Goal: Share content: Share content

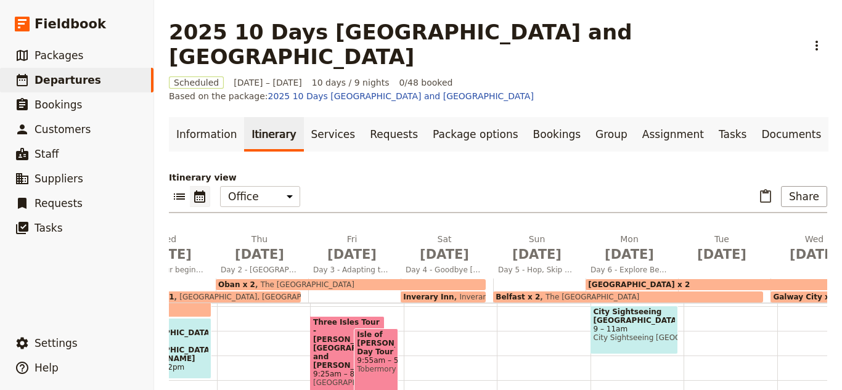
scroll to position [223, 0]
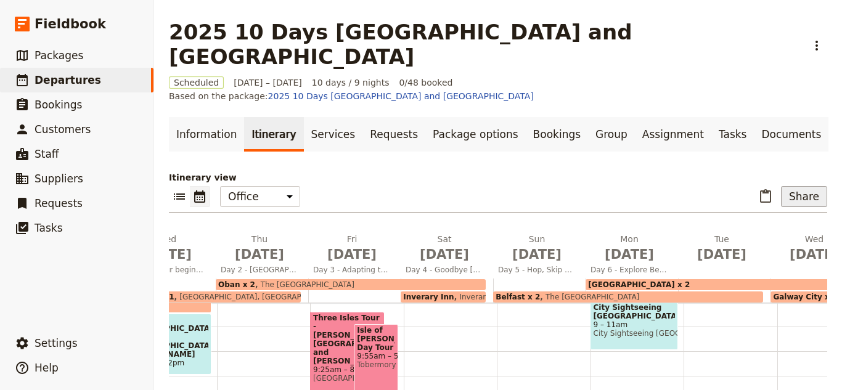
click at [801, 186] on button "Share" at bounding box center [804, 196] width 46 height 21
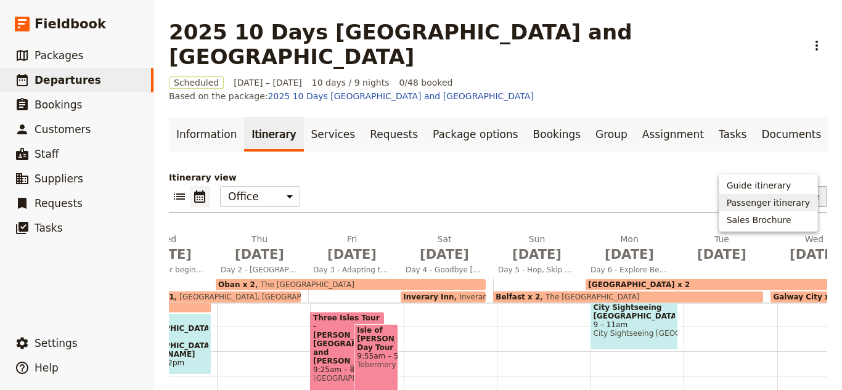
click at [793, 207] on span "Passenger itinerary" at bounding box center [768, 203] width 83 height 12
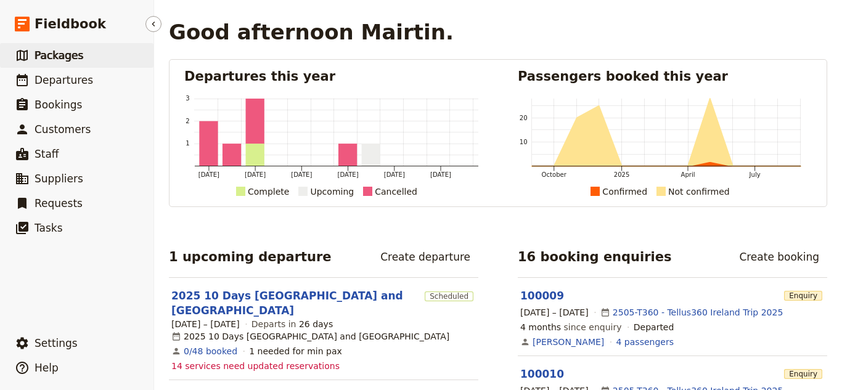
click at [61, 57] on span "Packages" at bounding box center [59, 55] width 49 height 12
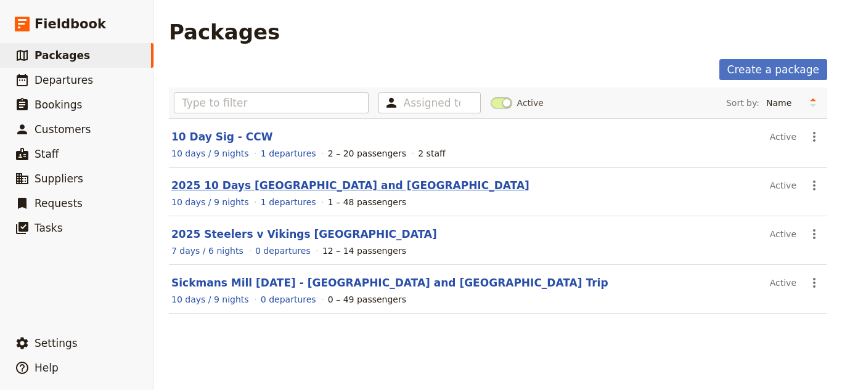
click at [261, 186] on link "2025 10 Days [GEOGRAPHIC_DATA] and [GEOGRAPHIC_DATA]" at bounding box center [350, 185] width 358 height 12
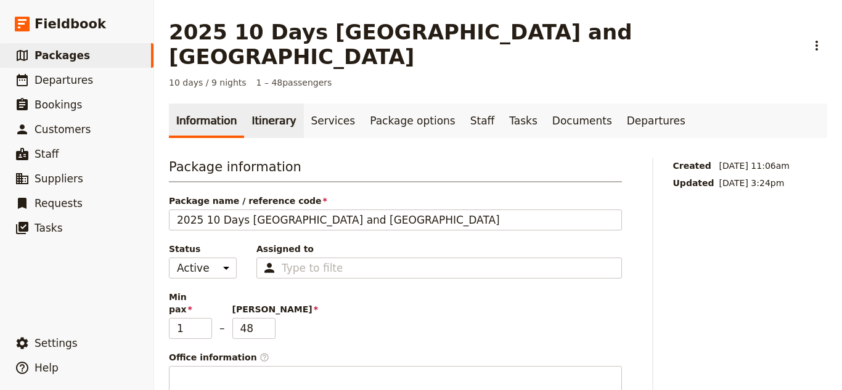
click at [269, 104] on link "Itinerary" at bounding box center [273, 121] width 59 height 35
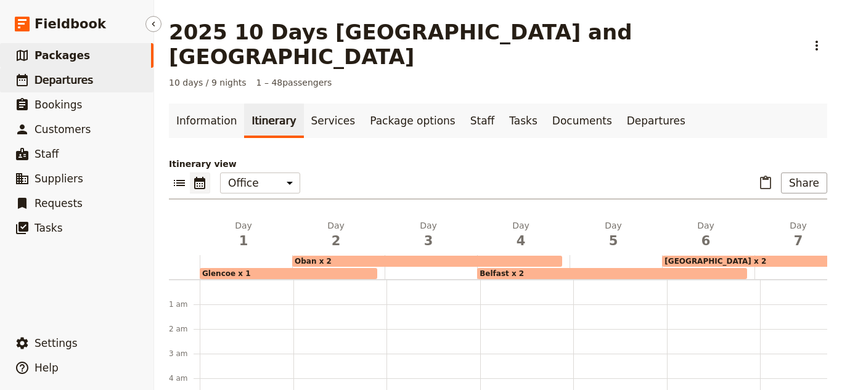
scroll to position [160, 0]
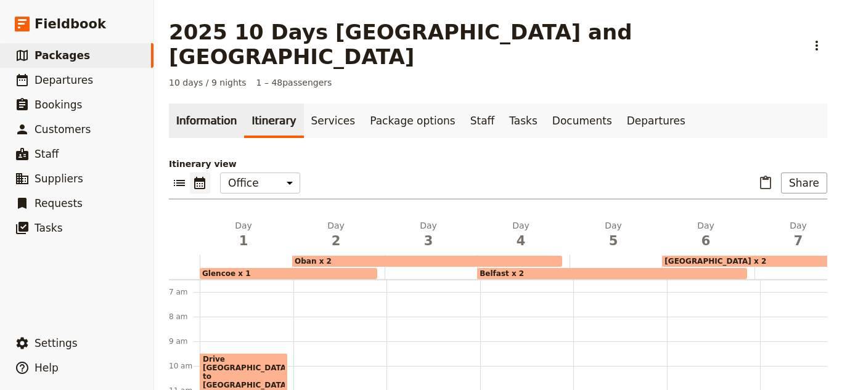
click at [184, 104] on link "Information" at bounding box center [206, 121] width 75 height 35
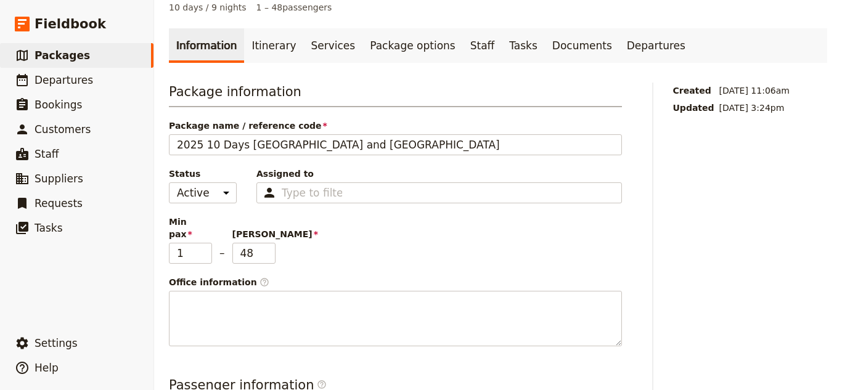
scroll to position [67, 0]
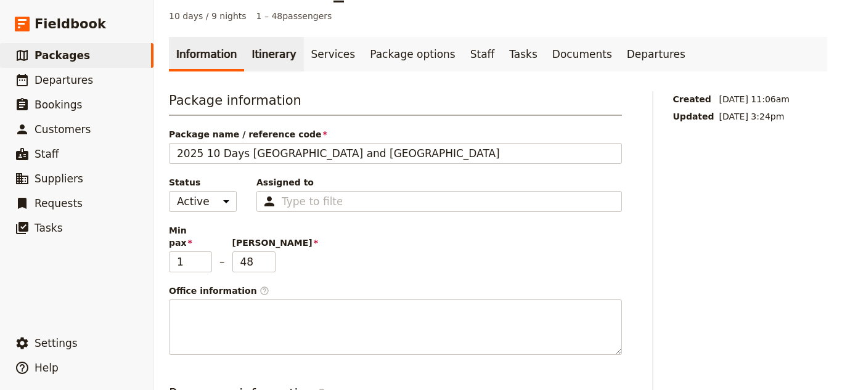
click at [272, 39] on link "Itinerary" at bounding box center [273, 54] width 59 height 35
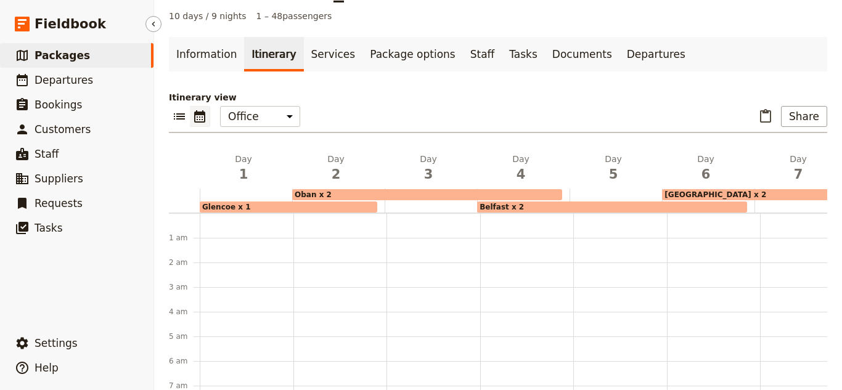
scroll to position [160, 0]
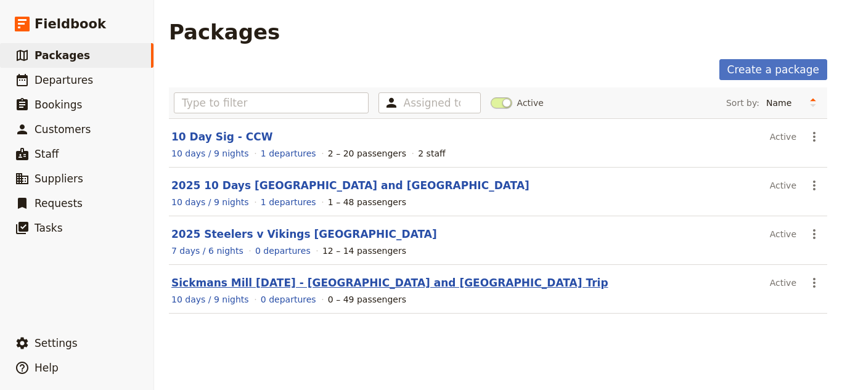
click at [277, 280] on link "Sickmans Mill [DATE] - [GEOGRAPHIC_DATA] and [GEOGRAPHIC_DATA] Trip" at bounding box center [389, 283] width 437 height 12
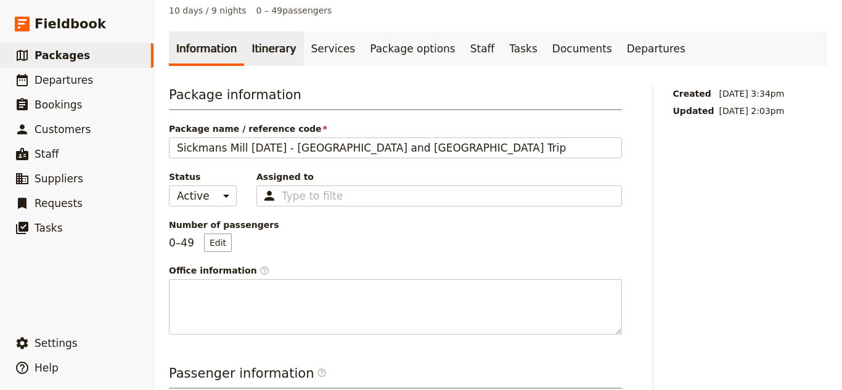
scroll to position [86, 0]
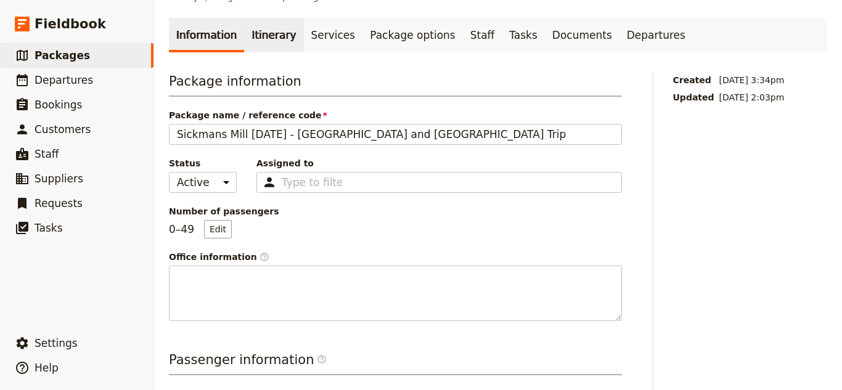
click at [244, 18] on link "Itinerary" at bounding box center [273, 35] width 59 height 35
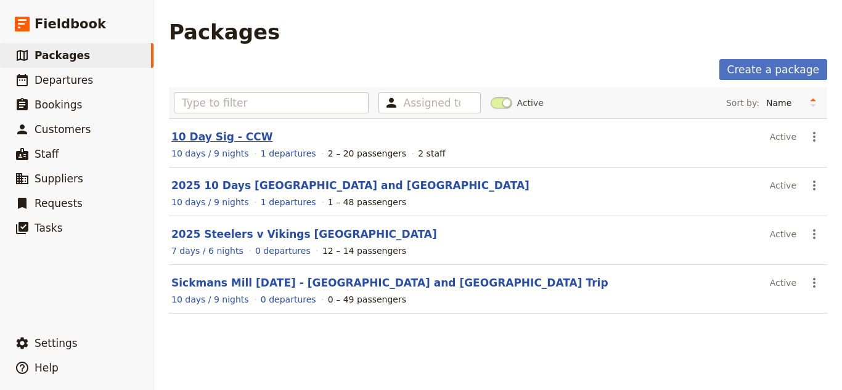
click at [239, 137] on link "10 Day Sig - CCW" at bounding box center [221, 137] width 101 height 12
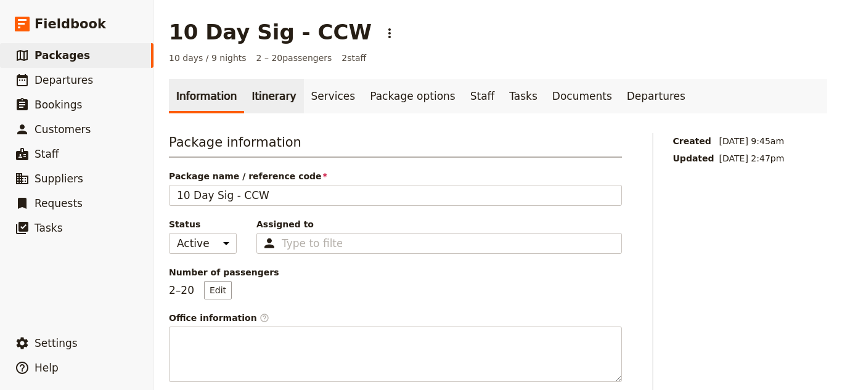
click at [251, 98] on link "Itinerary" at bounding box center [273, 96] width 59 height 35
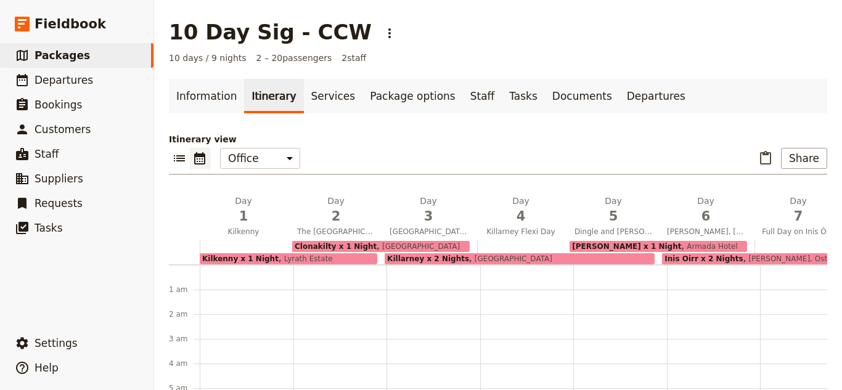
scroll to position [160, 0]
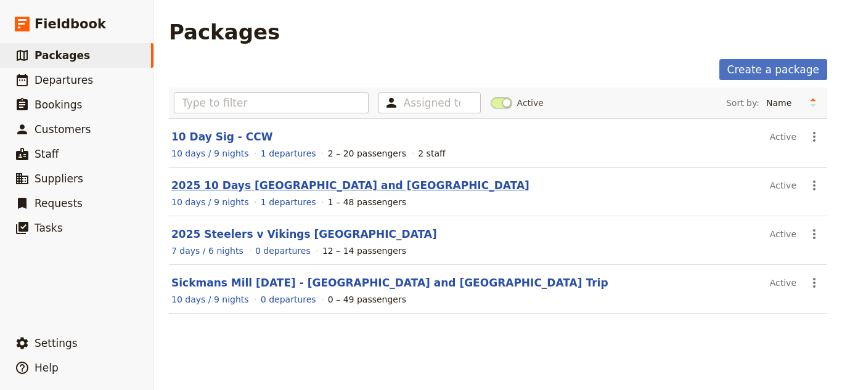
click at [235, 190] on link "2025 10 Days [GEOGRAPHIC_DATA] and [GEOGRAPHIC_DATA]" at bounding box center [350, 185] width 358 height 12
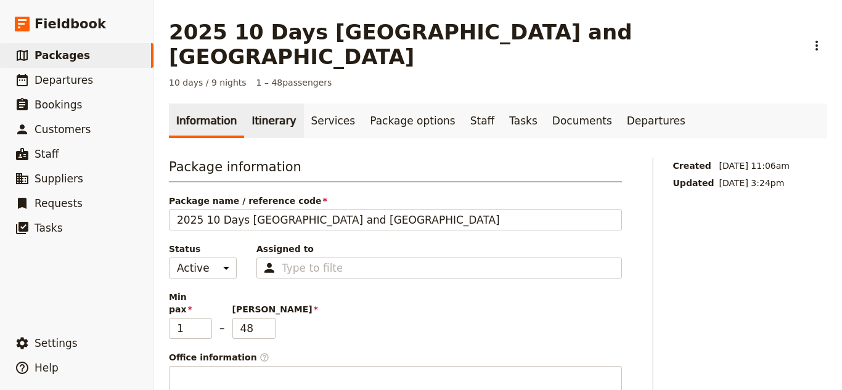
click at [275, 104] on link "Itinerary" at bounding box center [273, 121] width 59 height 35
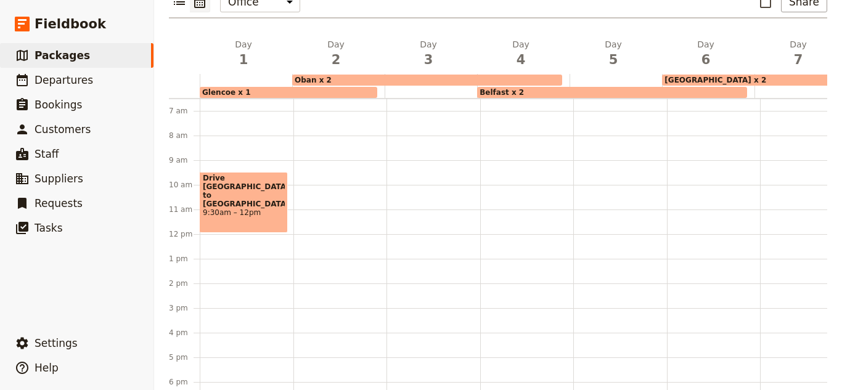
scroll to position [182, 0]
click at [422, 359] on div at bounding box center [434, 234] width 94 height 592
select select "3"
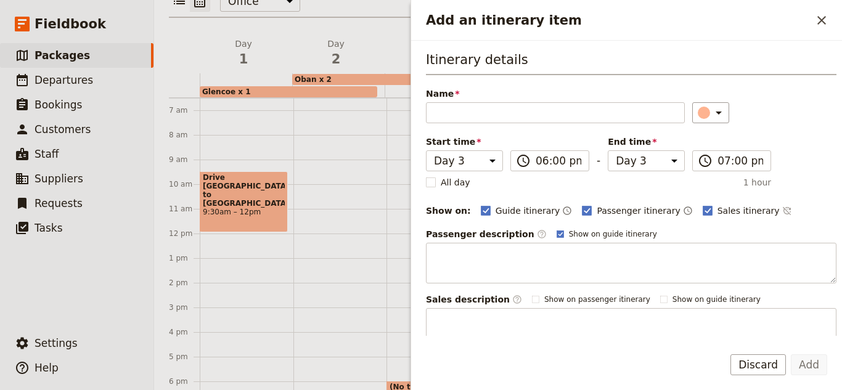
click at [422, 367] on div "Add Discard" at bounding box center [626, 373] width 431 height 36
click at [816, 29] on button "​" at bounding box center [821, 20] width 21 height 21
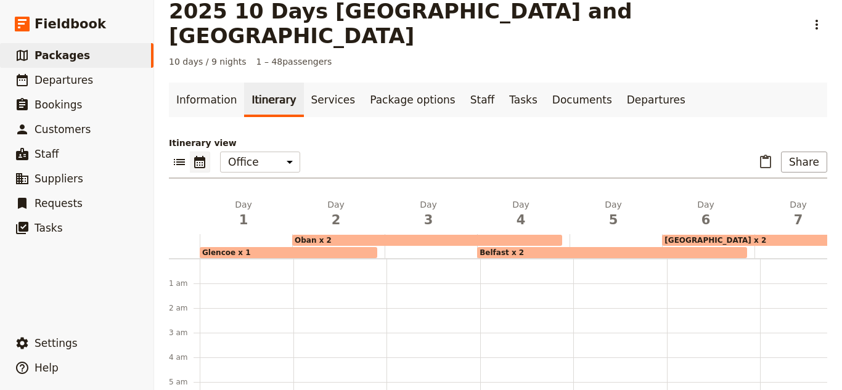
scroll to position [0, 0]
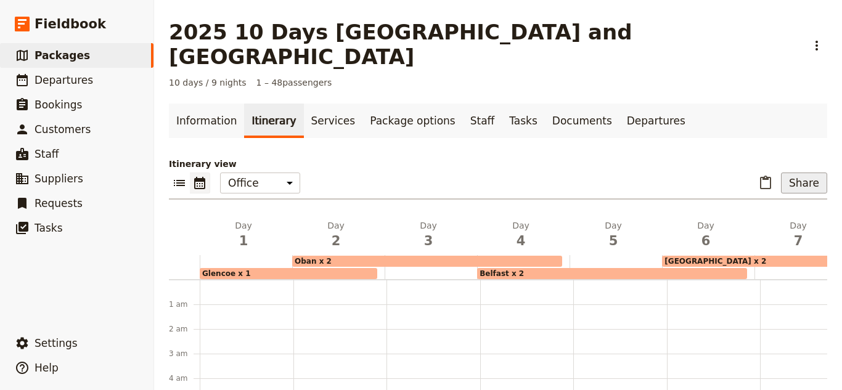
click at [813, 173] on button "Share" at bounding box center [804, 183] width 46 height 21
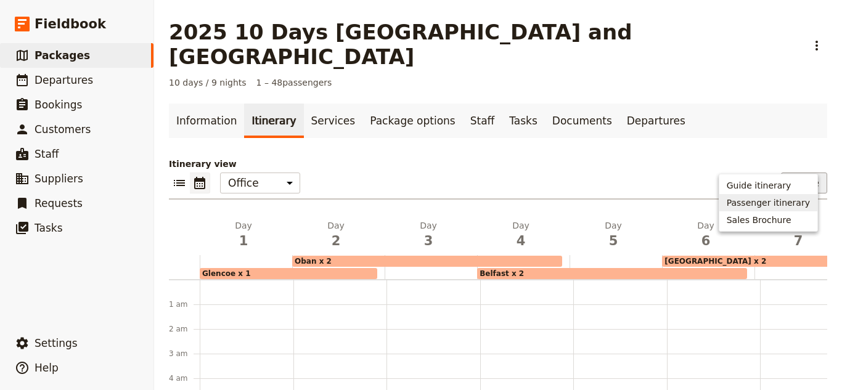
click at [797, 197] on span "Passenger itinerary" at bounding box center [768, 203] width 83 height 12
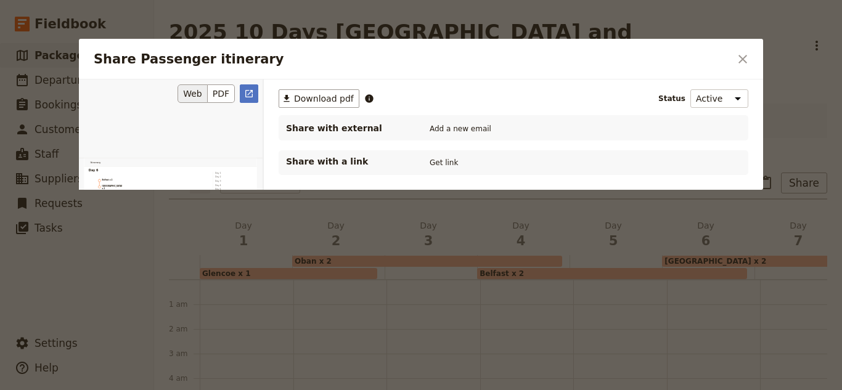
scroll to position [946, 0]
click at [470, 129] on button "Add a new email" at bounding box center [461, 129] width 68 height 14
click at [440, 159] on button "Get link" at bounding box center [444, 163] width 35 height 14
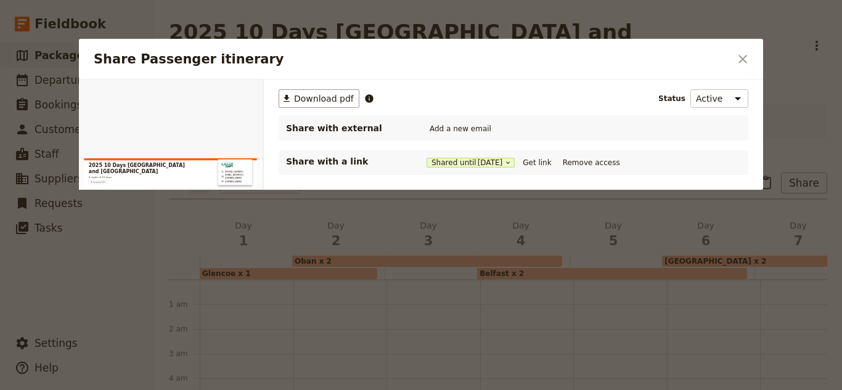
click at [741, 68] on button "​" at bounding box center [742, 59] width 21 height 21
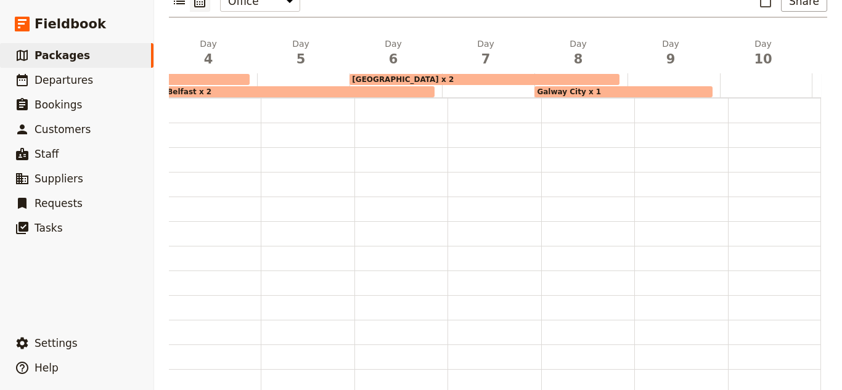
scroll to position [0, 322]
